Goal: Check status: Check status

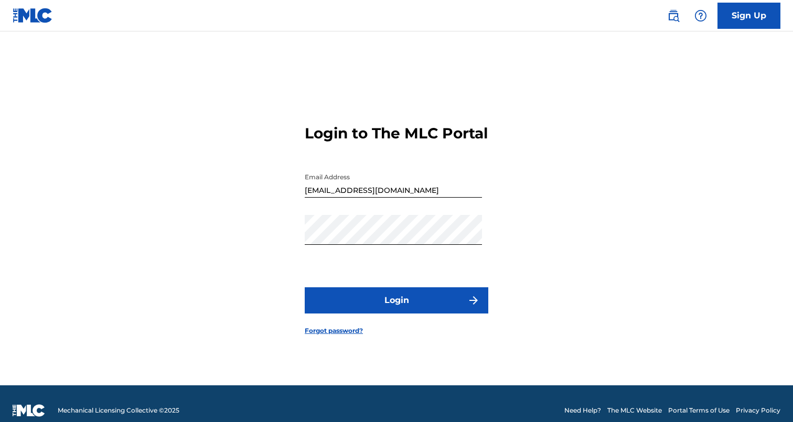
click at [359, 308] on button "Login" at bounding box center [397, 300] width 184 height 26
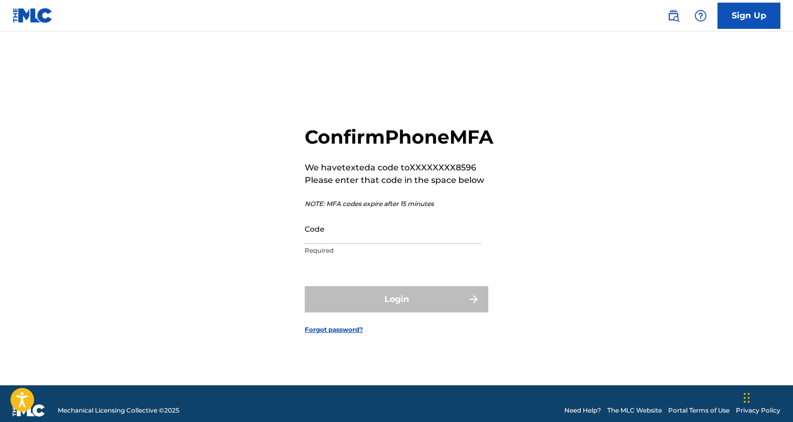
click at [430, 230] on input "Code" at bounding box center [393, 229] width 177 height 30
click at [414, 244] on input "Code" at bounding box center [393, 229] width 177 height 30
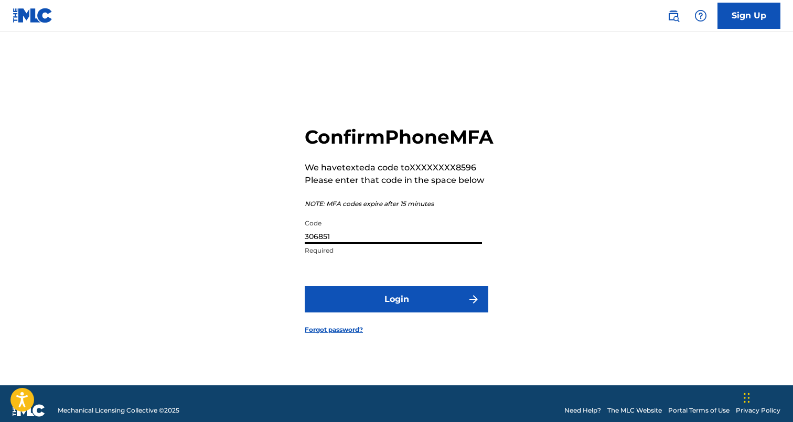
type input "306851"
click at [305, 286] on button "Login" at bounding box center [397, 299] width 184 height 26
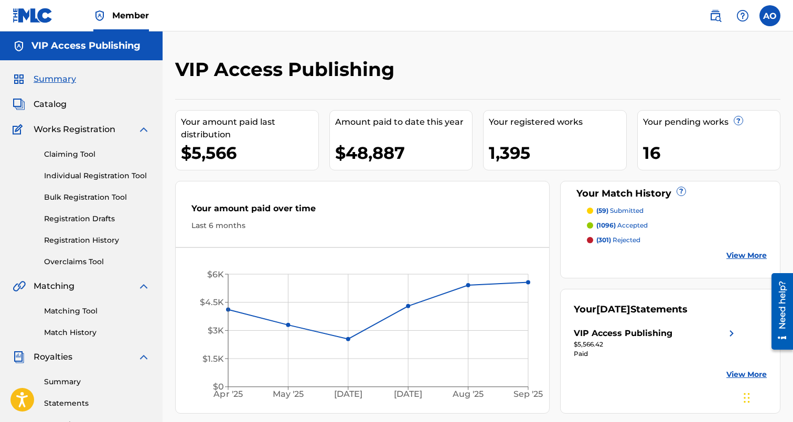
click at [99, 240] on link "Registration History" at bounding box center [97, 240] width 106 height 11
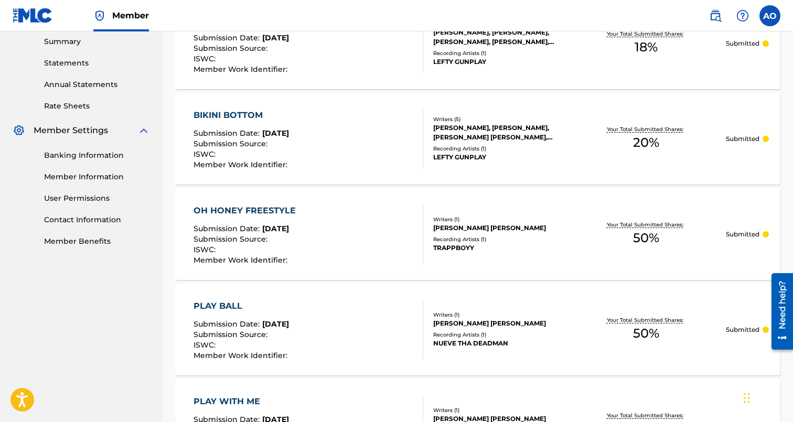
scroll to position [341, 0]
click at [489, 128] on div "[PERSON_NAME], [PERSON_NAME], [PERSON_NAME] [PERSON_NAME], [PERSON_NAME] [PERSO…" at bounding box center [500, 131] width 134 height 19
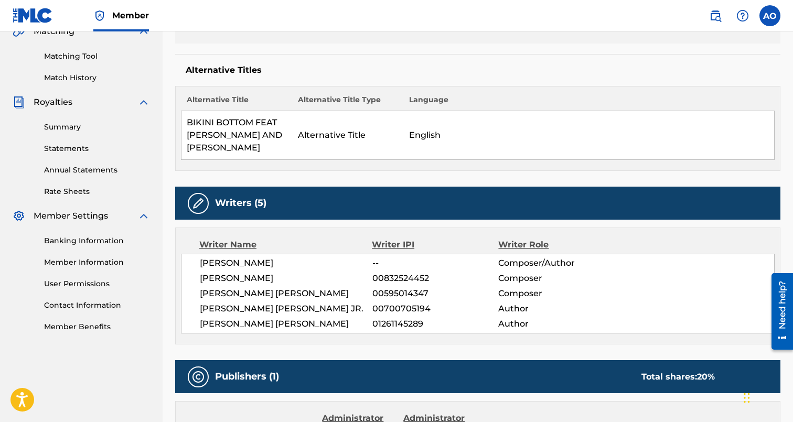
scroll to position [256, 0]
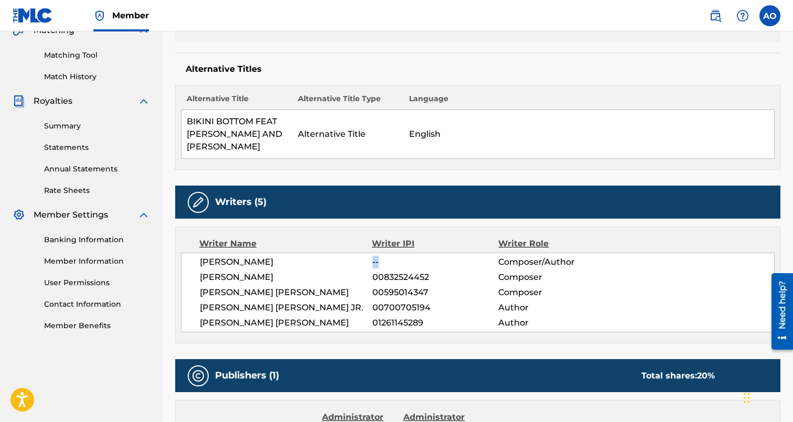
click at [378, 262] on span "--" at bounding box center [435, 262] width 126 height 13
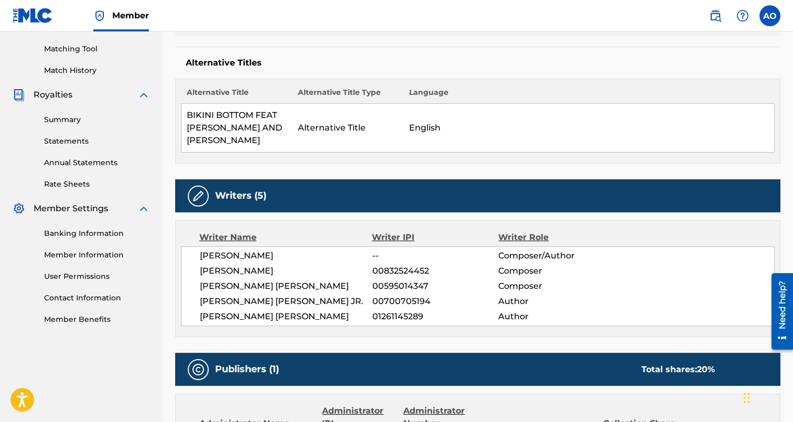
scroll to position [0, 0]
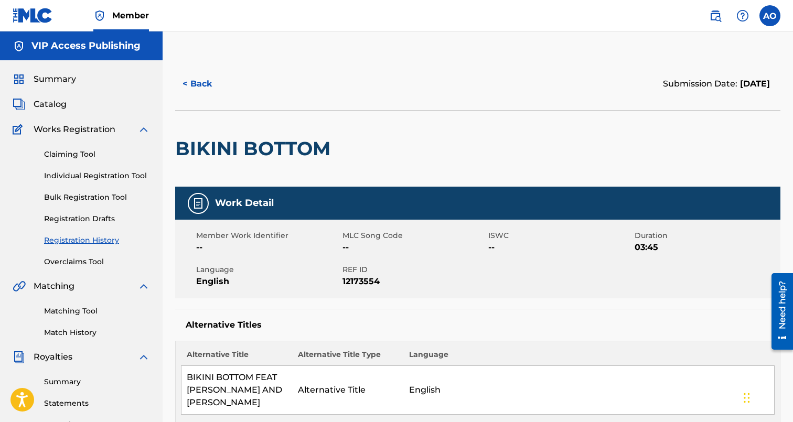
click at [53, 107] on span "Catalog" at bounding box center [50, 104] width 33 height 13
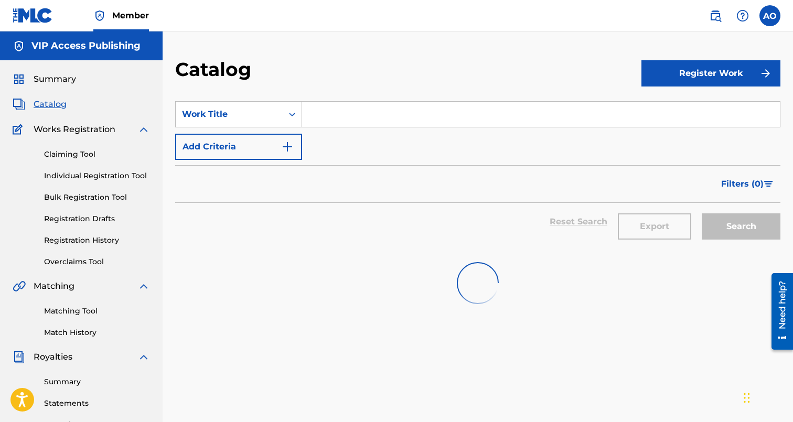
click at [53, 80] on span "Summary" at bounding box center [55, 79] width 42 height 13
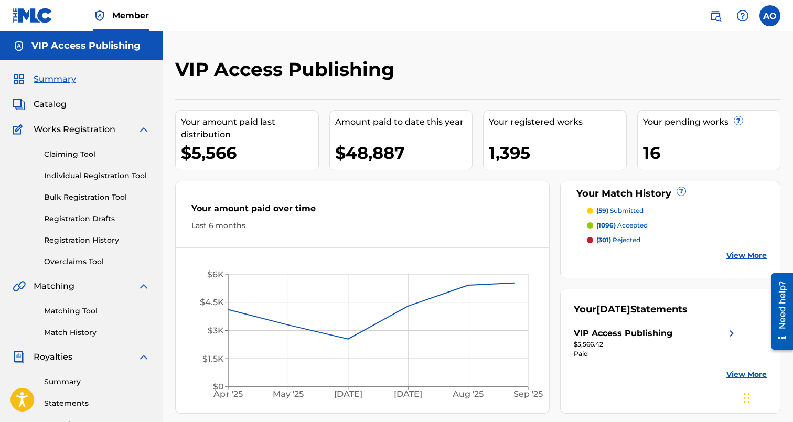
click at [47, 112] on div "Summary Catalog Works Registration Claiming Tool Individual Registration Tool B…" at bounding box center [81, 330] width 163 height 540
click at [48, 107] on span "Catalog" at bounding box center [50, 104] width 33 height 13
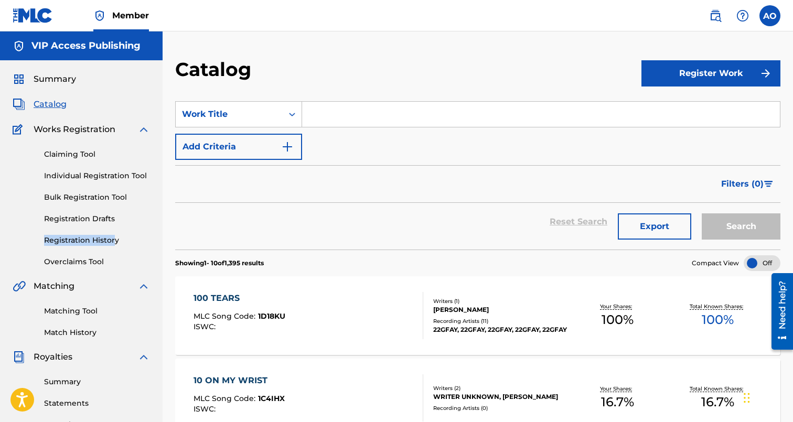
click at [114, 235] on div "Claiming Tool Individual Registration Tool Bulk Registration Tool Registration …" at bounding box center [81, 202] width 137 height 132
click at [111, 238] on link "Registration History" at bounding box center [97, 240] width 106 height 11
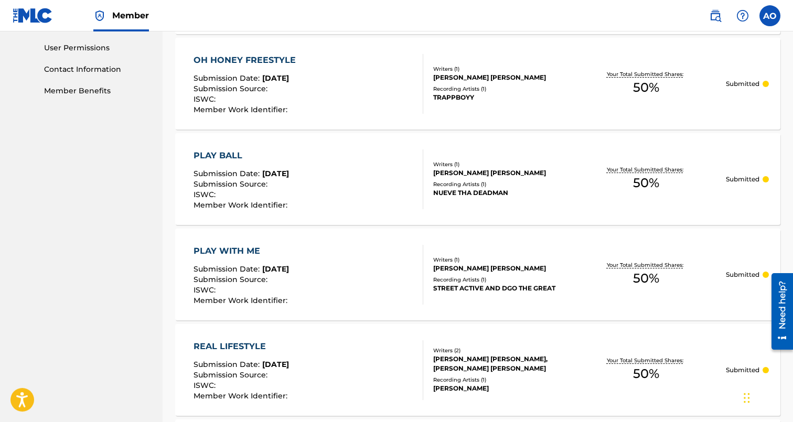
scroll to position [284, 0]
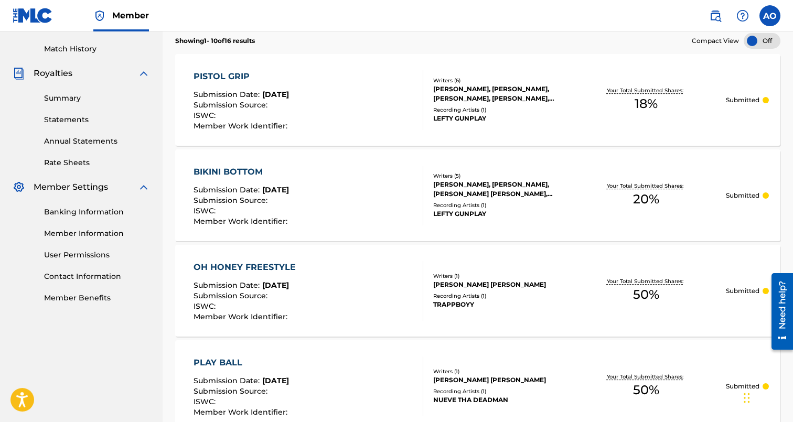
click at [245, 167] on div "BIKINI BOTTOM" at bounding box center [241, 172] width 96 height 13
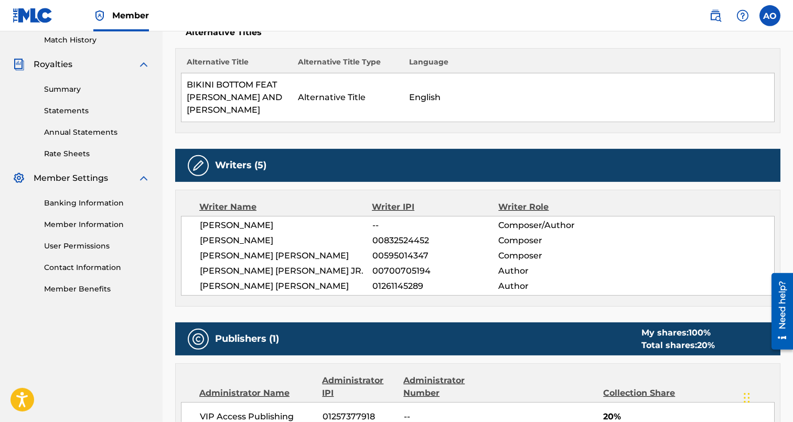
scroll to position [238, 0]
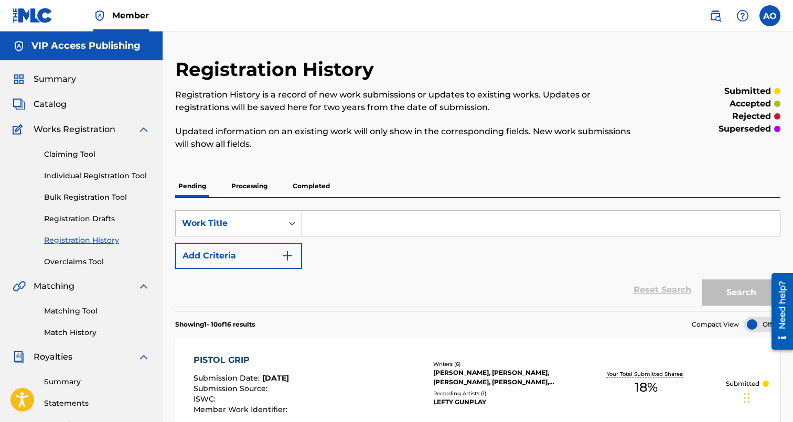
click at [307, 184] on p "Completed" at bounding box center [311, 186] width 44 height 22
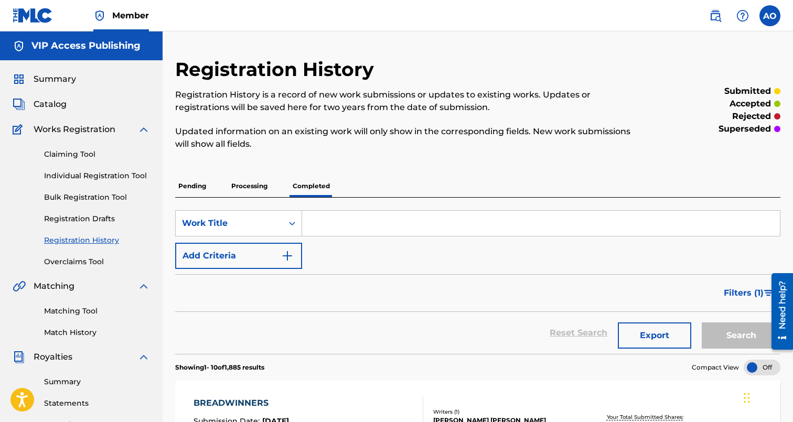
click at [55, 76] on span "Summary" at bounding box center [55, 79] width 42 height 13
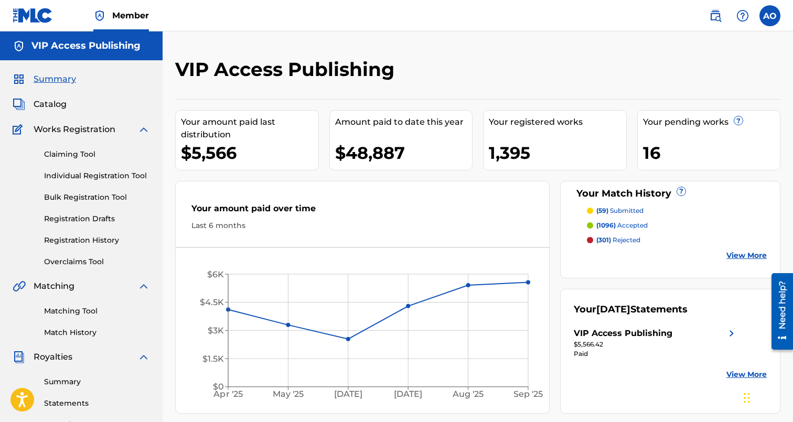
click at [51, 105] on span "Catalog" at bounding box center [50, 104] width 33 height 13
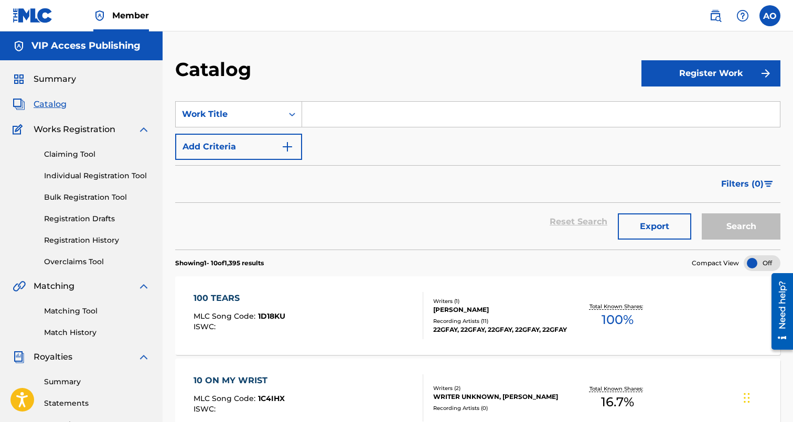
click at [51, 73] on div "Summary Catalog Works Registration Claiming Tool Individual Registration Tool B…" at bounding box center [81, 330] width 163 height 540
click at [51, 76] on span "Summary" at bounding box center [55, 79] width 42 height 13
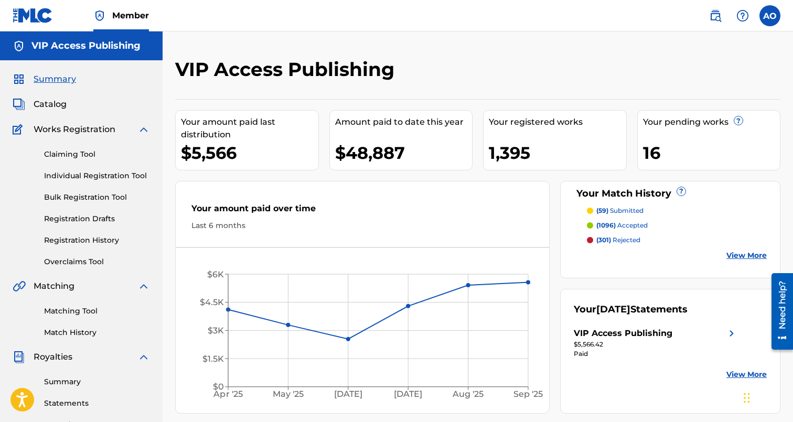
click at [57, 106] on span "Catalog" at bounding box center [50, 104] width 33 height 13
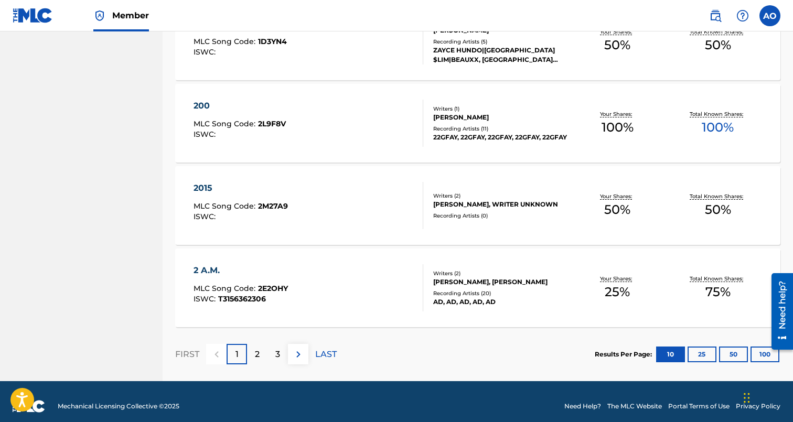
scroll to position [778, 0]
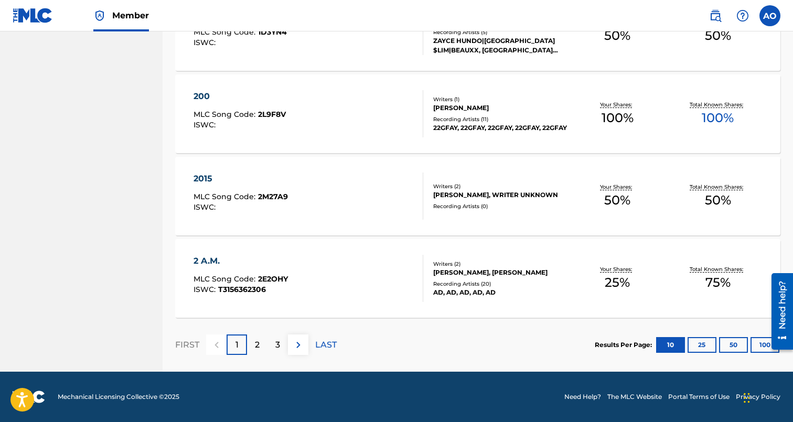
click at [764, 350] on div at bounding box center [777, 311] width 29 height 87
click at [761, 347] on button "100" at bounding box center [764, 345] width 29 height 16
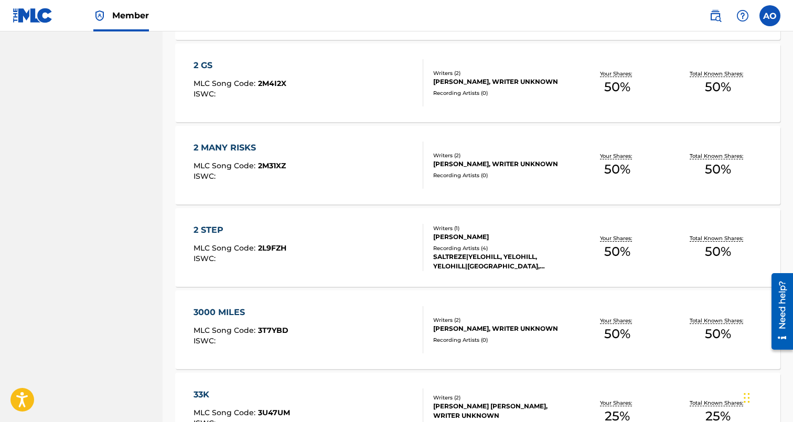
scroll to position [1217, 0]
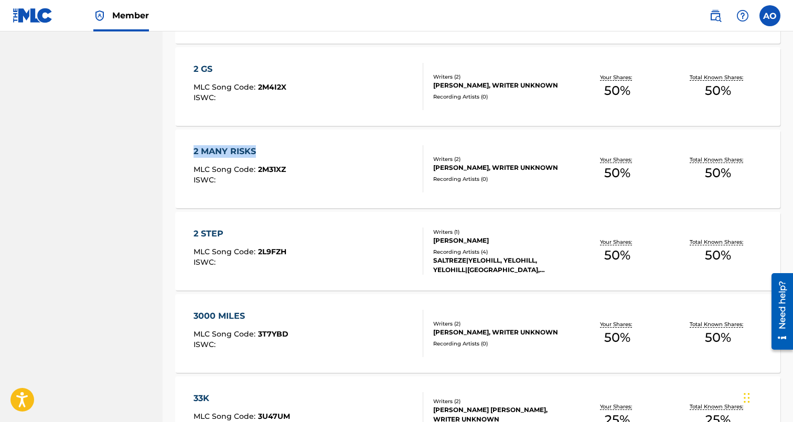
drag, startPoint x: 169, startPoint y: 146, endPoint x: 273, endPoint y: 146, distance: 103.8
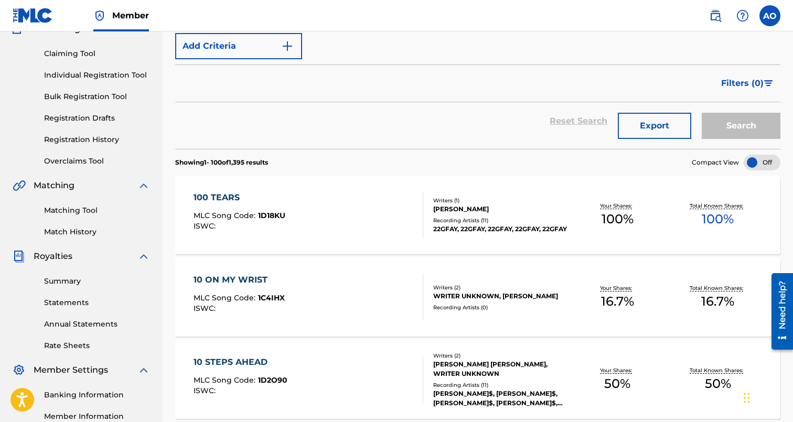
scroll to position [0, 0]
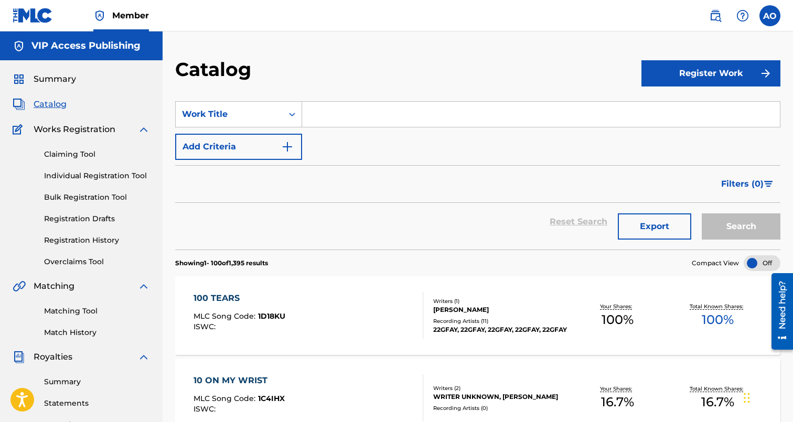
click at [68, 82] on span "Summary" at bounding box center [55, 79] width 42 height 13
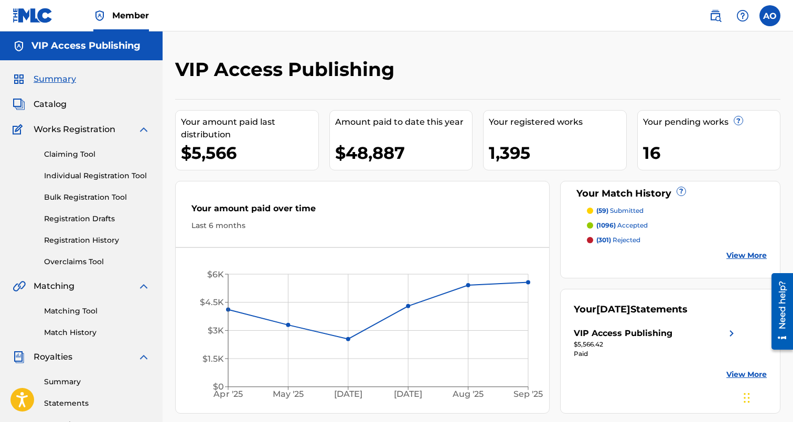
click at [66, 81] on span "Summary" at bounding box center [55, 79] width 42 height 13
click at [57, 123] on div "Summary Catalog Works Registration Claiming Tool Individual Registration Tool B…" at bounding box center [81, 330] width 163 height 540
click at [61, 111] on div "Summary Catalog Works Registration Claiming Tool Individual Registration Tool B…" at bounding box center [81, 330] width 163 height 540
click at [62, 104] on span "Catalog" at bounding box center [50, 104] width 33 height 13
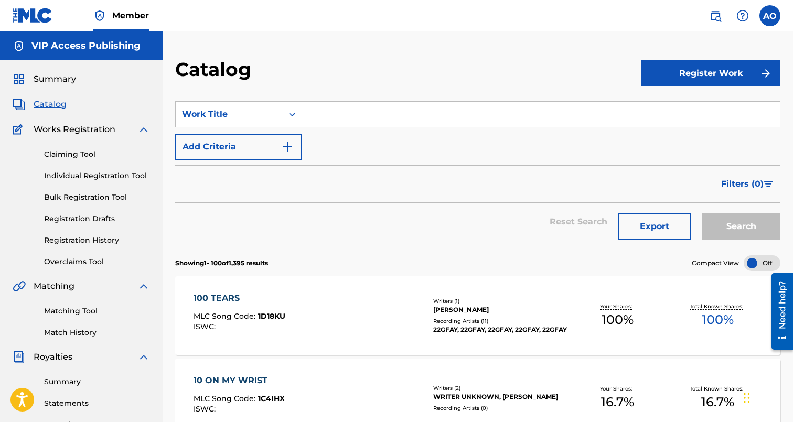
click at [60, 79] on span "Summary" at bounding box center [55, 79] width 42 height 13
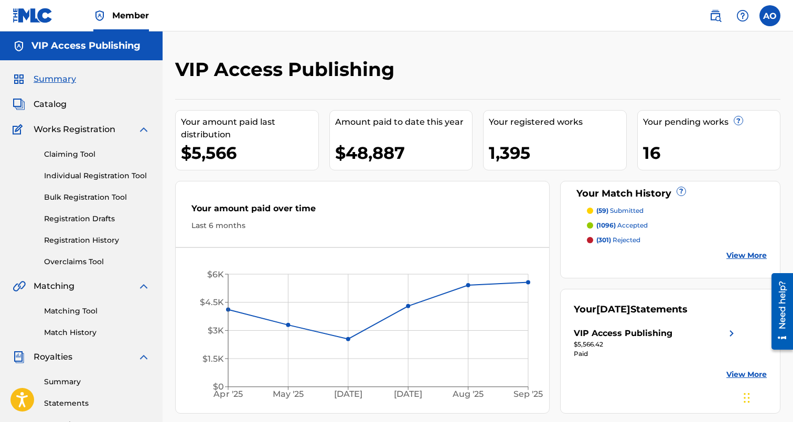
click at [99, 240] on link "Registration History" at bounding box center [97, 240] width 106 height 11
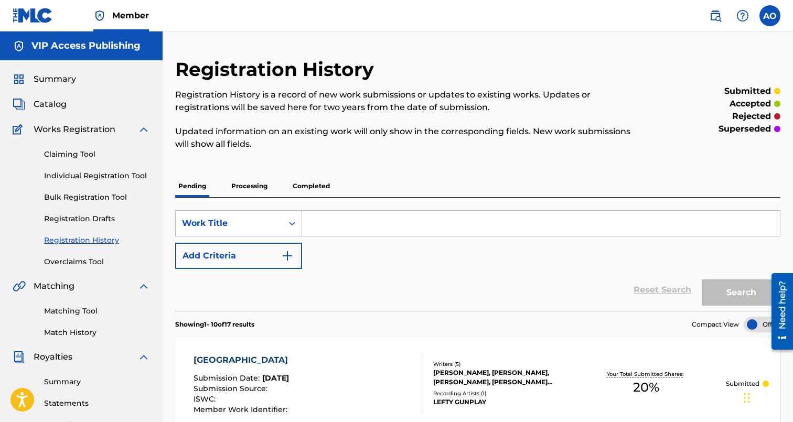
click at [250, 188] on p "Processing" at bounding box center [249, 186] width 42 height 22
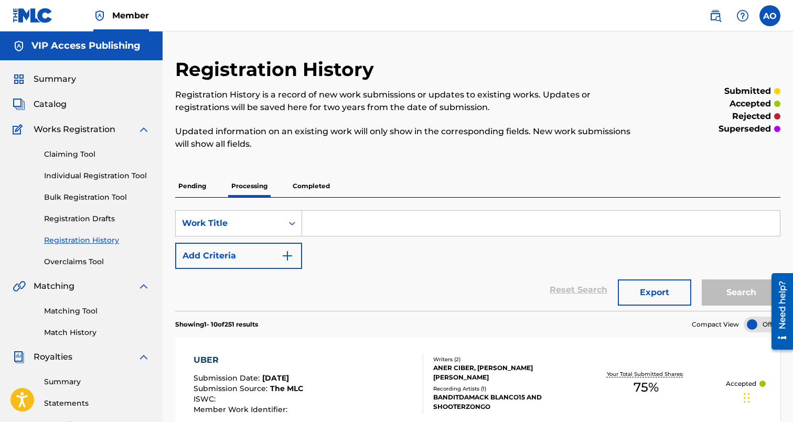
click at [315, 191] on p "Completed" at bounding box center [311, 186] width 44 height 22
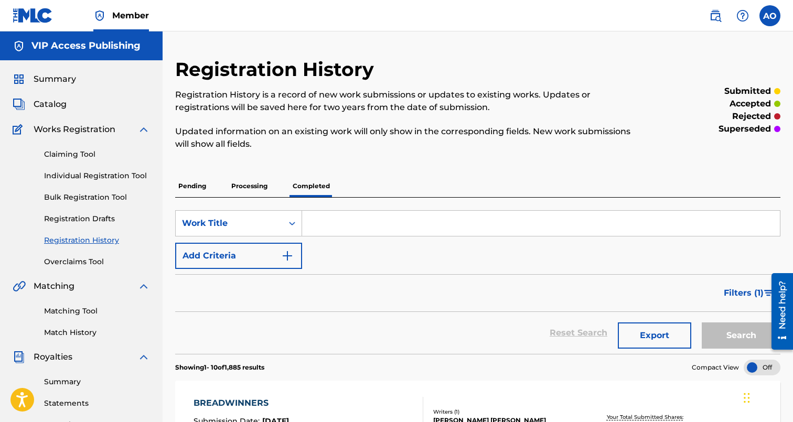
click at [766, 278] on div at bounding box center [777, 311] width 29 height 87
click at [747, 292] on span "Filters ( 1 )" at bounding box center [744, 293] width 40 height 13
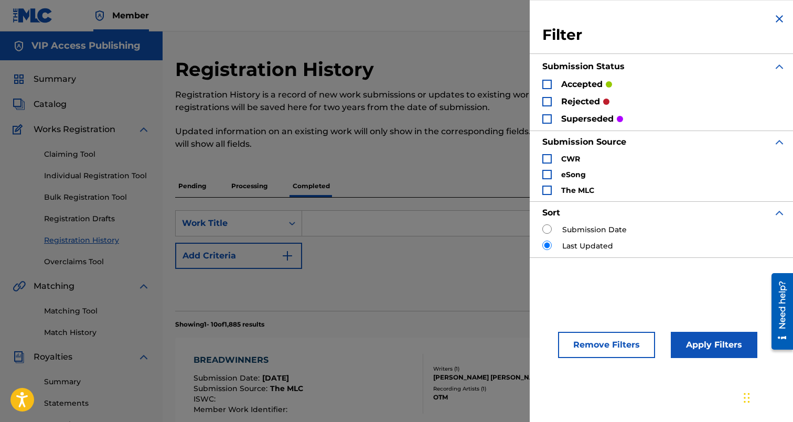
click at [576, 89] on p "accepted" at bounding box center [581, 84] width 41 height 13
click at [551, 82] on div "Search Form" at bounding box center [546, 84] width 9 height 9
click at [690, 341] on button "Apply Filters" at bounding box center [714, 345] width 87 height 26
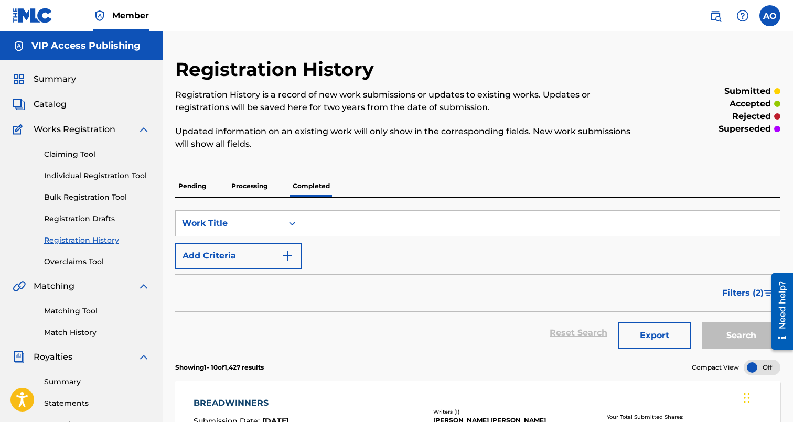
click at [250, 186] on p "Processing" at bounding box center [249, 186] width 42 height 22
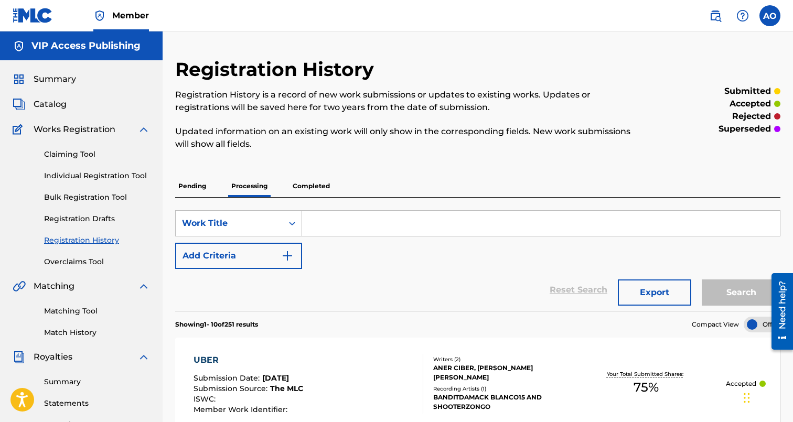
click at [51, 82] on span "Summary" at bounding box center [55, 79] width 42 height 13
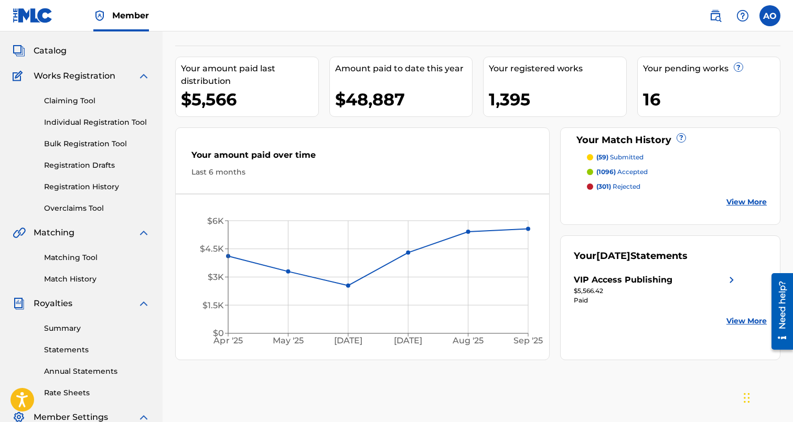
scroll to position [52, 0]
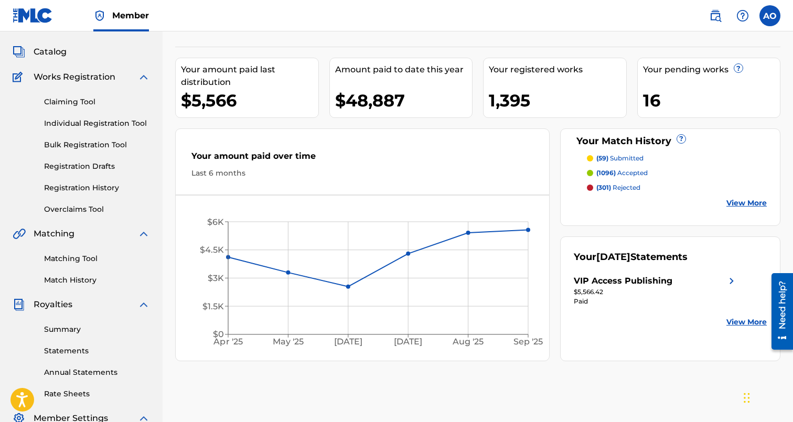
click at [66, 331] on link "Summary" at bounding box center [97, 329] width 106 height 11
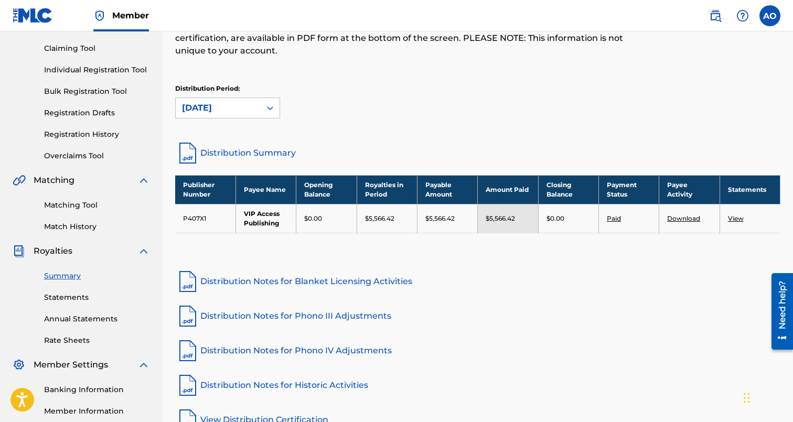
scroll to position [107, 0]
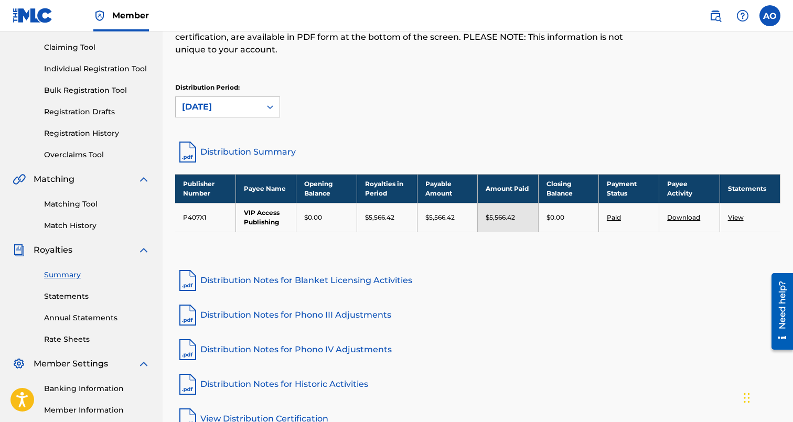
click at [736, 215] on link "View" at bounding box center [736, 217] width 16 height 8
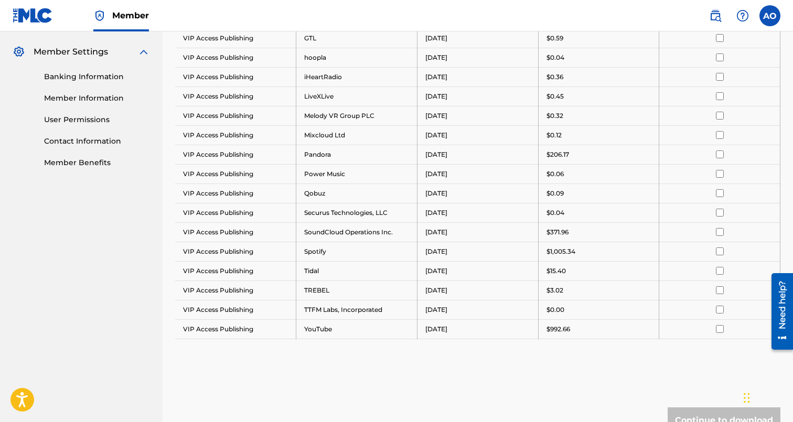
scroll to position [419, 0]
drag, startPoint x: 584, startPoint y: 331, endPoint x: 549, endPoint y: 331, distance: 35.1
click at [549, 331] on div "$992.66" at bounding box center [598, 328] width 105 height 9
click at [549, 331] on p "$992.66" at bounding box center [558, 328] width 24 height 9
drag, startPoint x: 548, startPoint y: 252, endPoint x: 593, endPoint y: 252, distance: 45.1
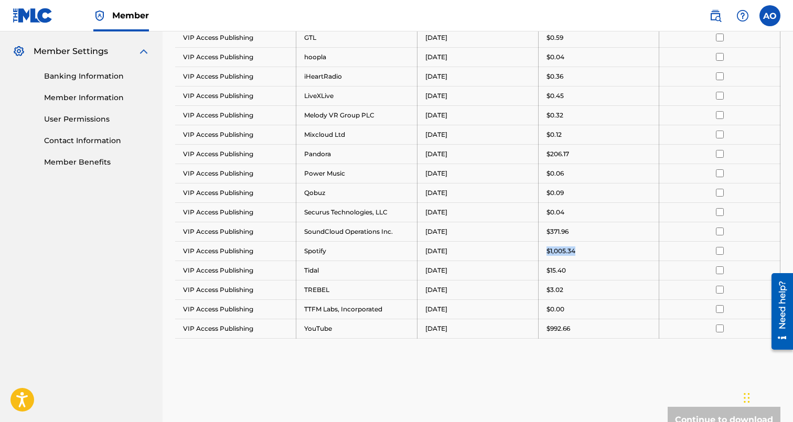
click at [593, 252] on div "$1,005.34" at bounding box center [598, 250] width 105 height 9
